Goal: Check status: Check status

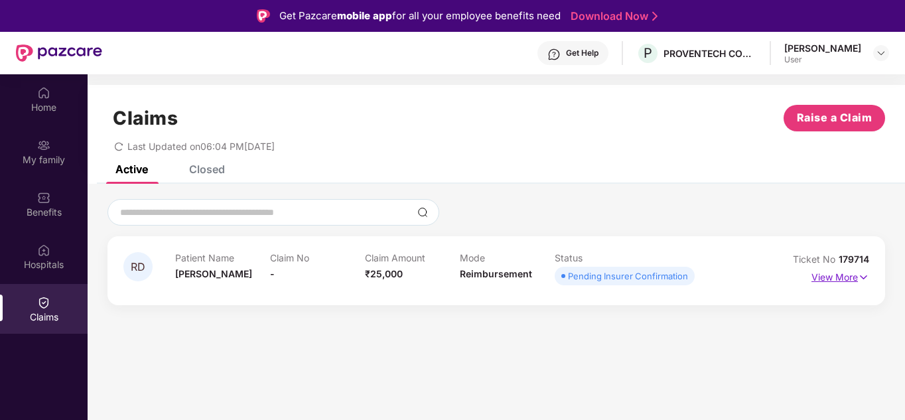
click at [869, 273] on img at bounding box center [863, 277] width 11 height 15
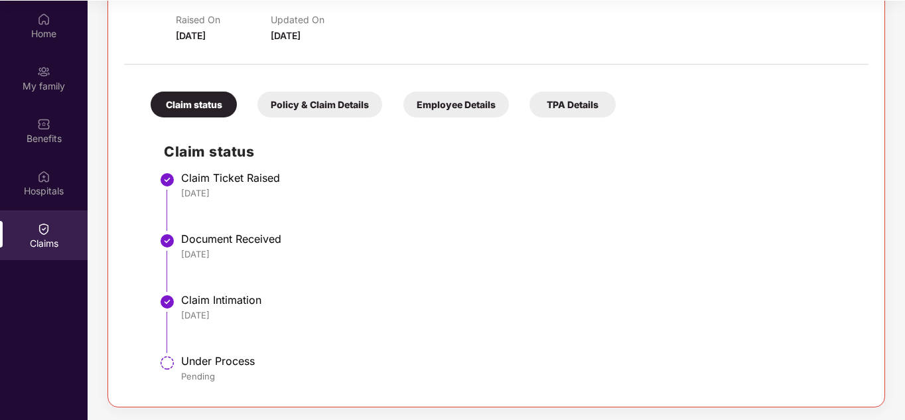
scroll to position [74, 0]
click at [305, 90] on div "Claim status Policy & Claim Details Employee Details TPA Details" at bounding box center [376, 97] width 479 height 39
click at [303, 101] on div "Policy & Claim Details" at bounding box center [320, 104] width 125 height 26
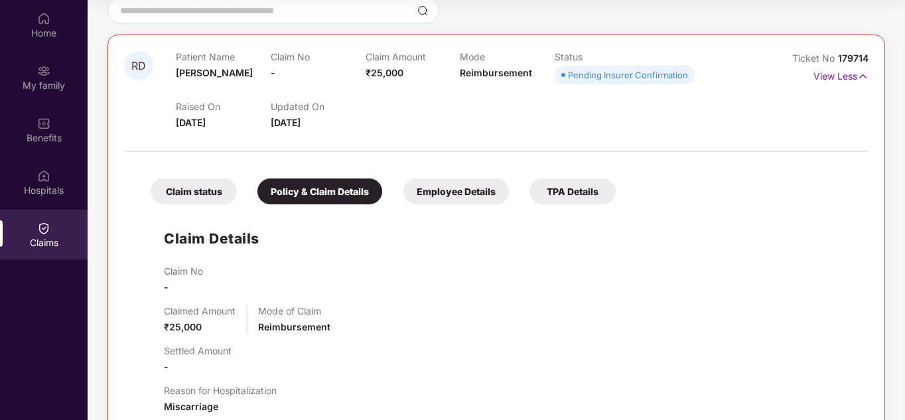
scroll to position [0, 0]
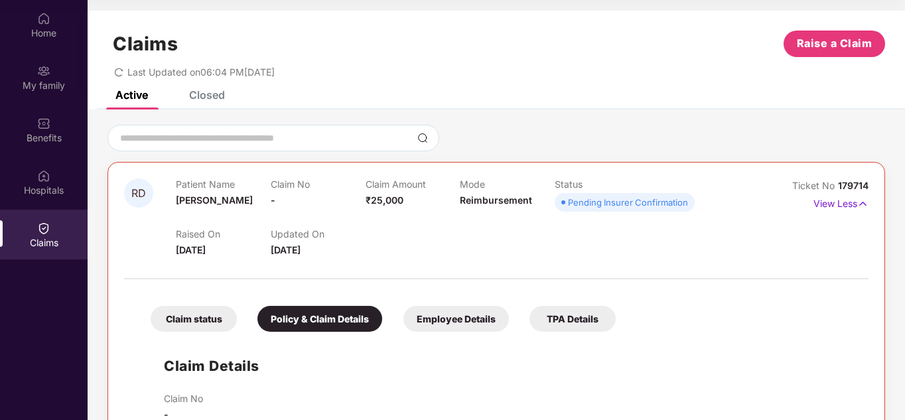
click at [479, 316] on div "Employee Details" at bounding box center [457, 319] width 106 height 26
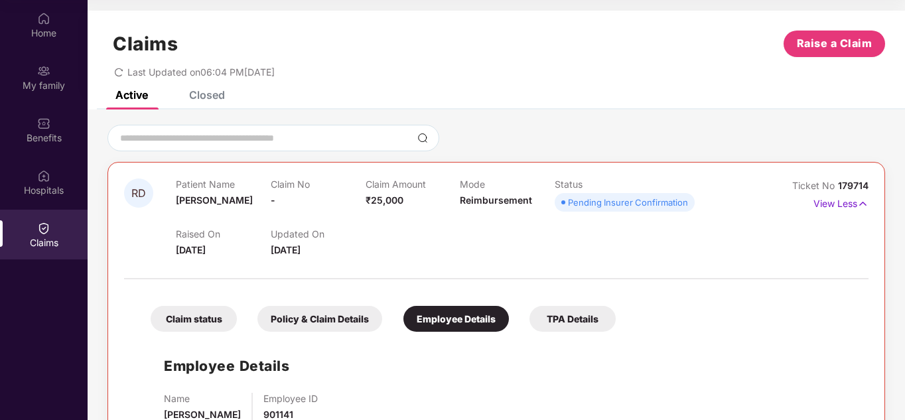
scroll to position [42, 0]
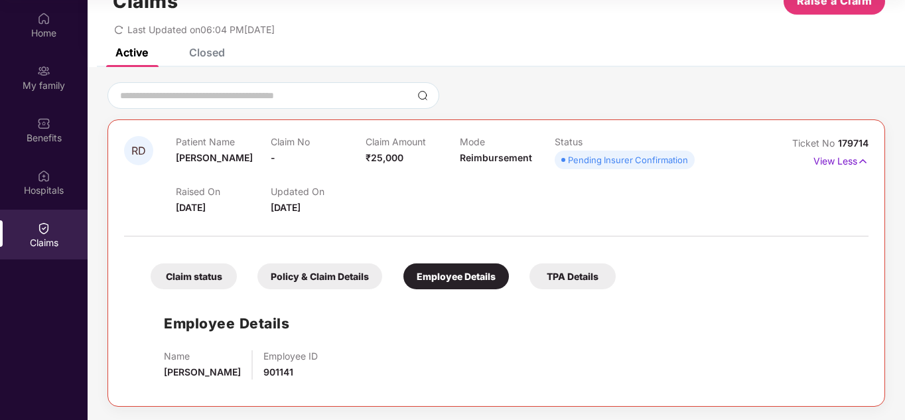
click at [556, 271] on div "TPA Details" at bounding box center [573, 277] width 86 height 26
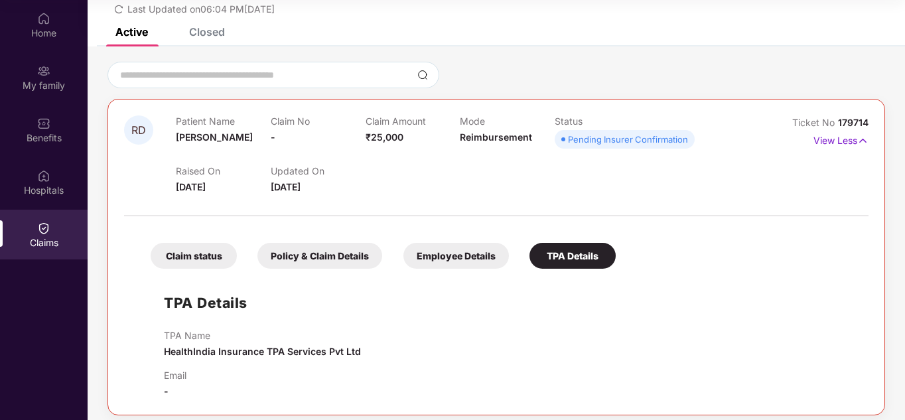
scroll to position [72, 0]
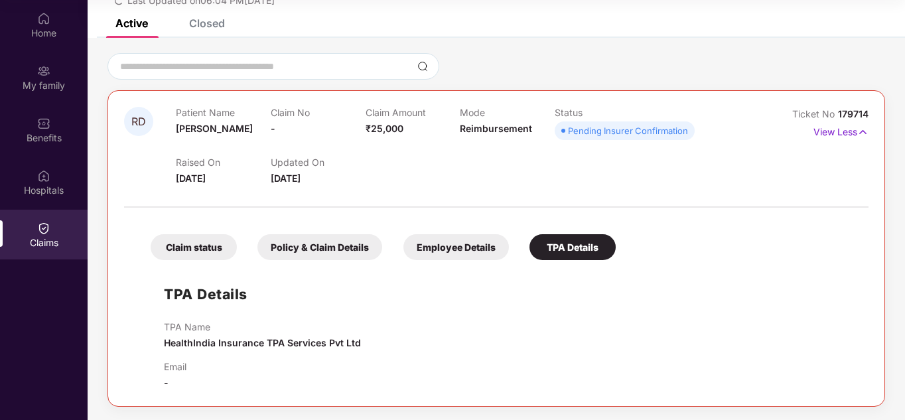
click at [203, 245] on div "Claim status" at bounding box center [194, 247] width 86 height 26
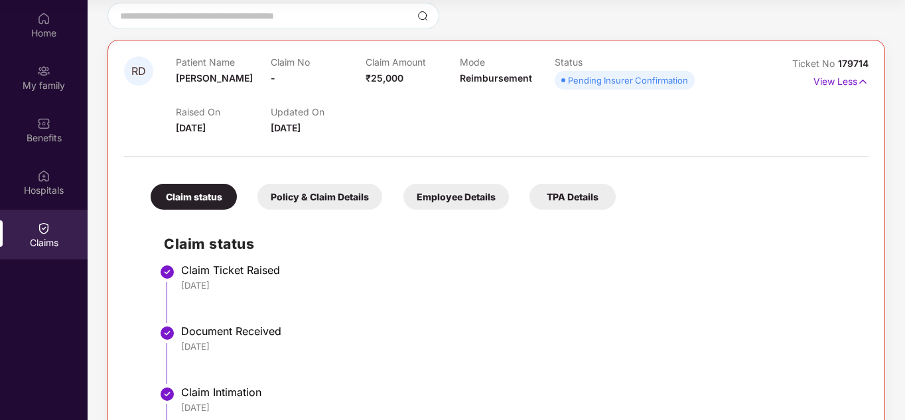
scroll to position [215, 0]
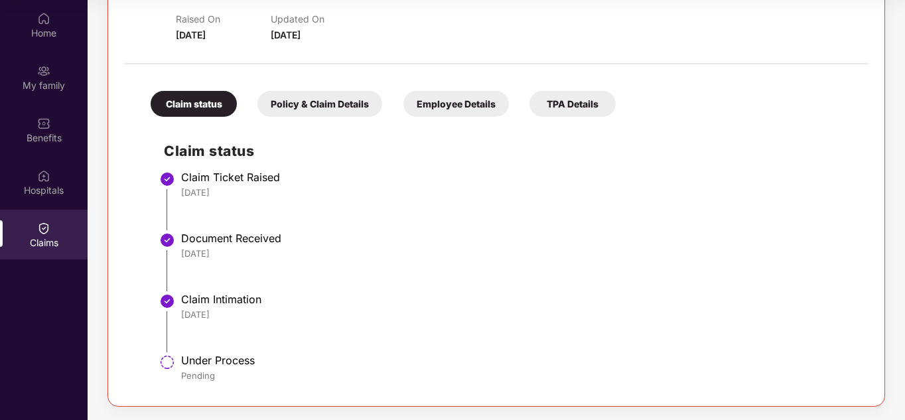
drag, startPoint x: 221, startPoint y: 258, endPoint x: 224, endPoint y: 291, distance: 34.0
click at [243, 261] on li "Document Received [DATE]" at bounding box center [510, 266] width 692 height 61
drag, startPoint x: 188, startPoint y: 313, endPoint x: 244, endPoint y: 317, distance: 56.6
click at [244, 317] on div "[DATE]" at bounding box center [518, 315] width 674 height 12
click at [248, 309] on div "[DATE]" at bounding box center [518, 315] width 674 height 12
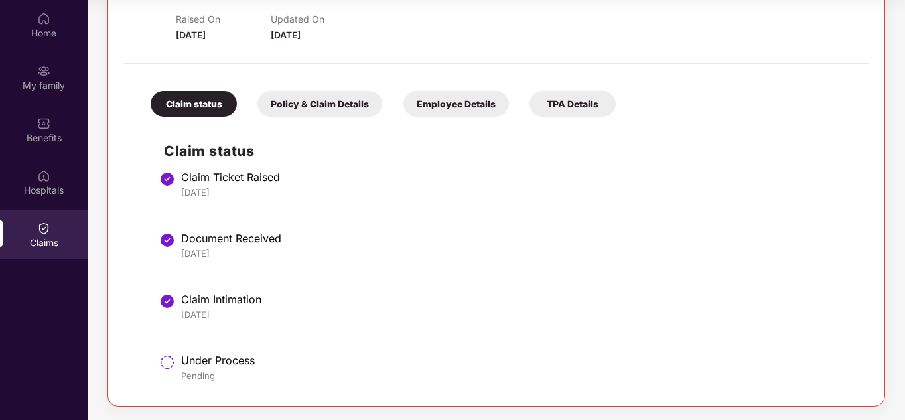
drag, startPoint x: 181, startPoint y: 314, endPoint x: 235, endPoint y: 323, distance: 54.5
click at [235, 323] on li "Claim Intimation [DATE]" at bounding box center [510, 327] width 692 height 61
click at [250, 320] on div "[DATE]" at bounding box center [518, 315] width 674 height 12
click at [248, 270] on li "Document Received [DATE]" at bounding box center [510, 266] width 692 height 61
click at [242, 320] on div "[DATE]" at bounding box center [518, 315] width 674 height 12
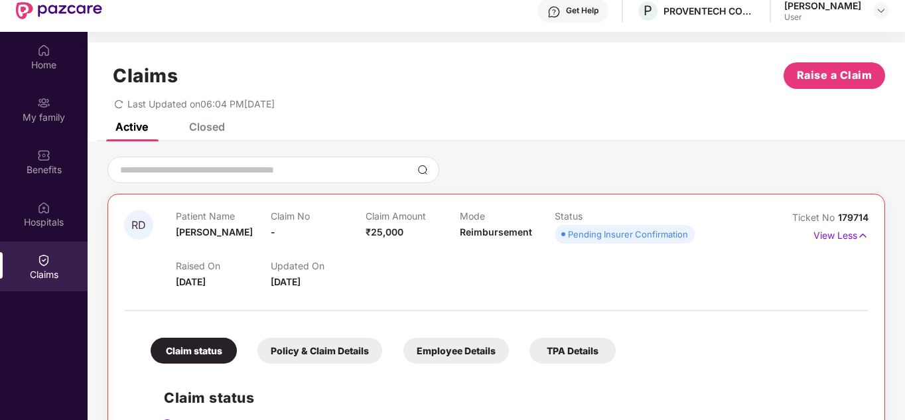
scroll to position [0, 0]
